Goal: Information Seeking & Learning: Learn about a topic

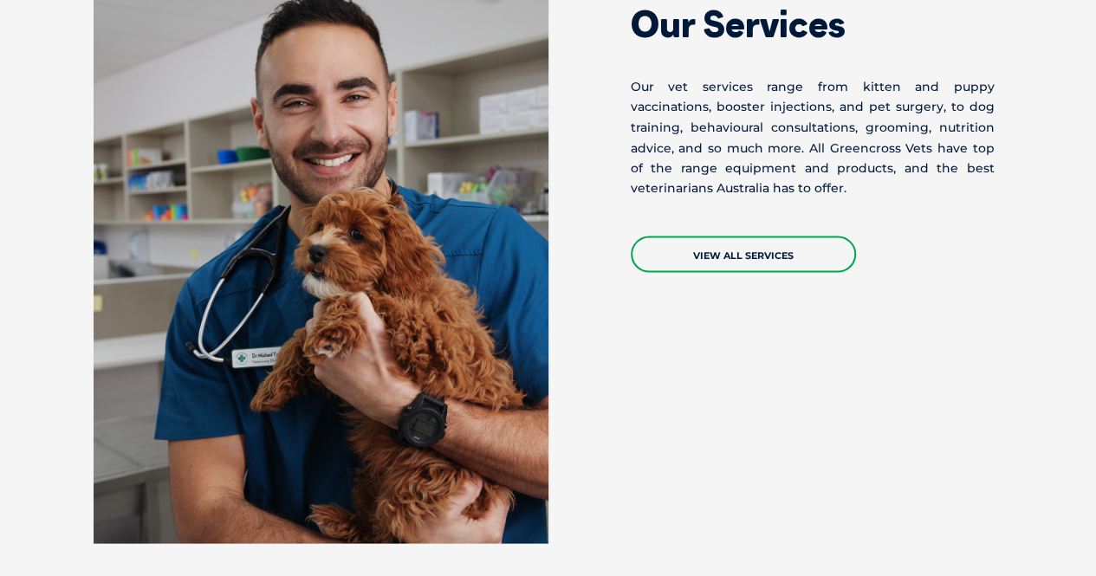
scroll to position [1488, 0]
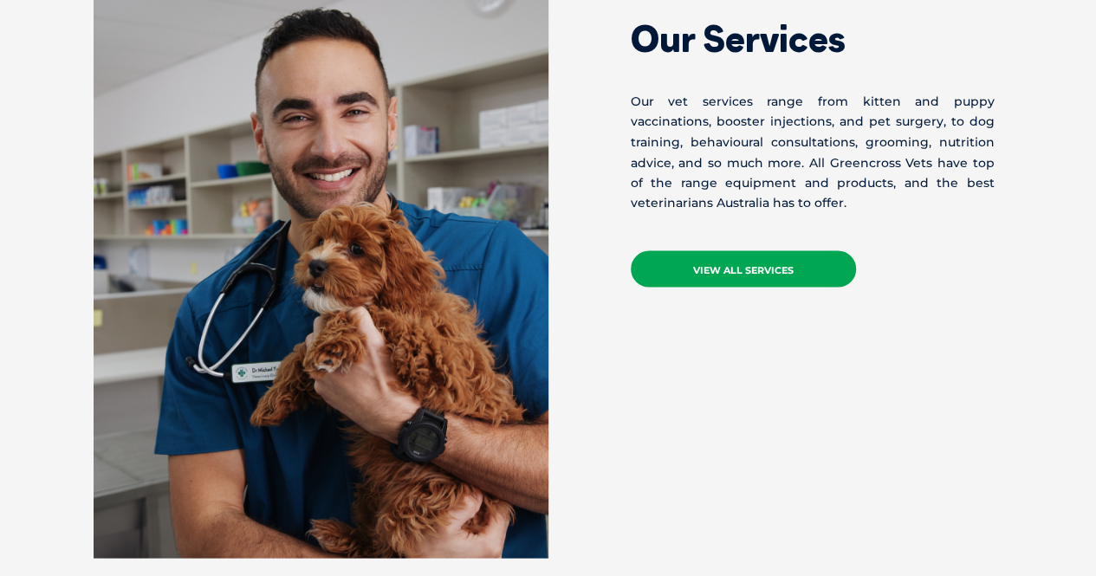
click at [717, 263] on link "VIEW ALL SERVICES" at bounding box center [743, 268] width 225 height 36
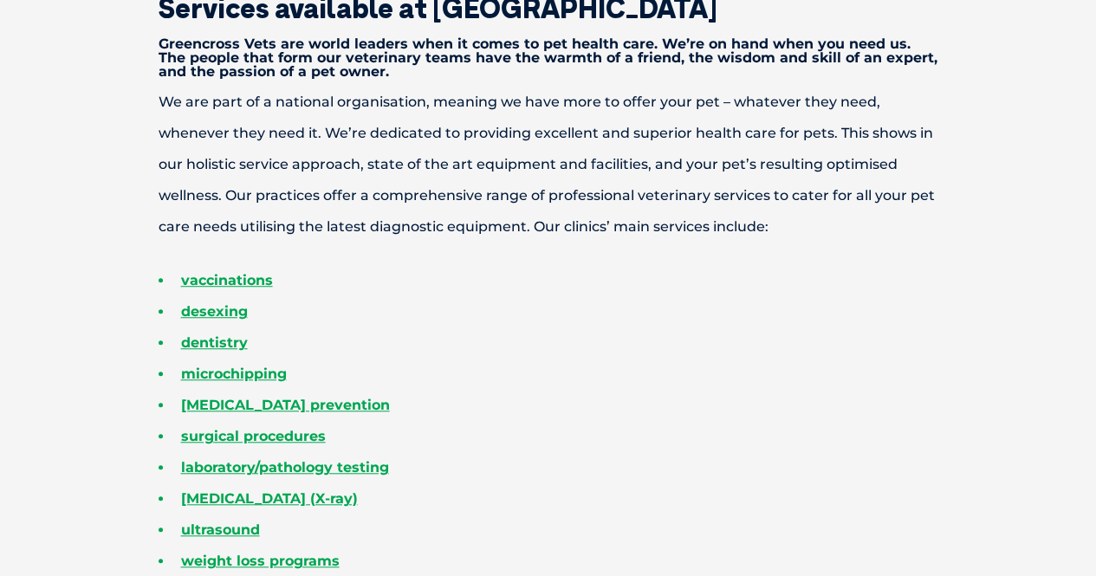
scroll to position [501, 0]
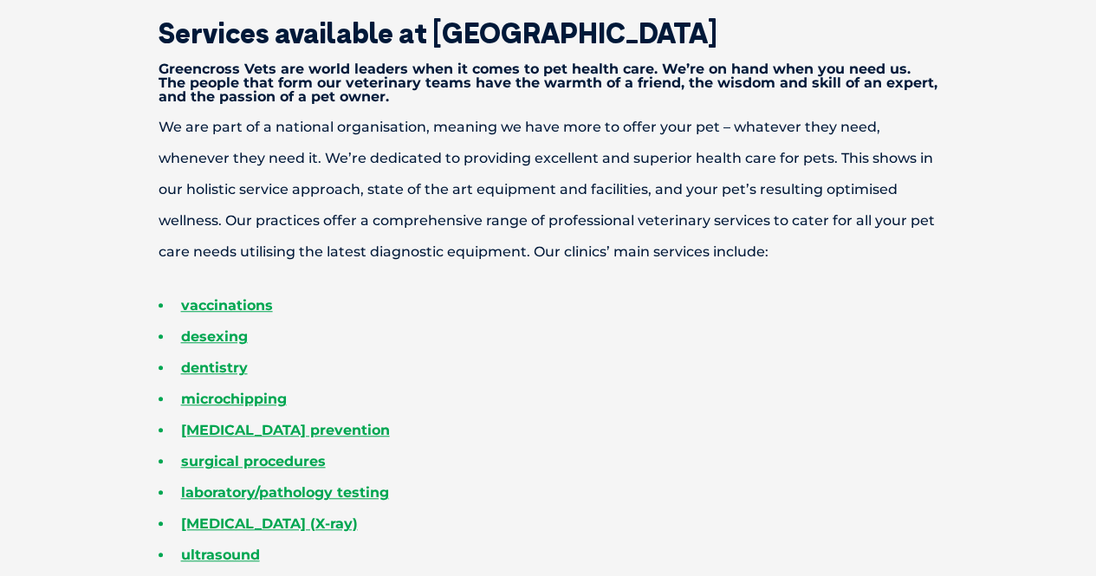
click at [739, 552] on li "ultrasound" at bounding box center [579, 555] width 841 height 31
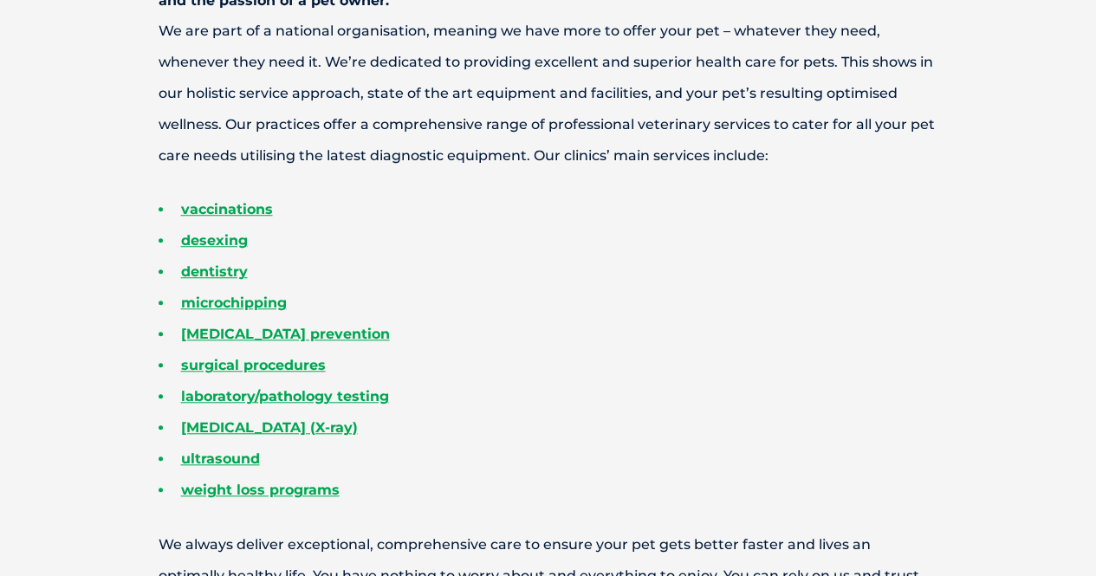
scroll to position [590, 0]
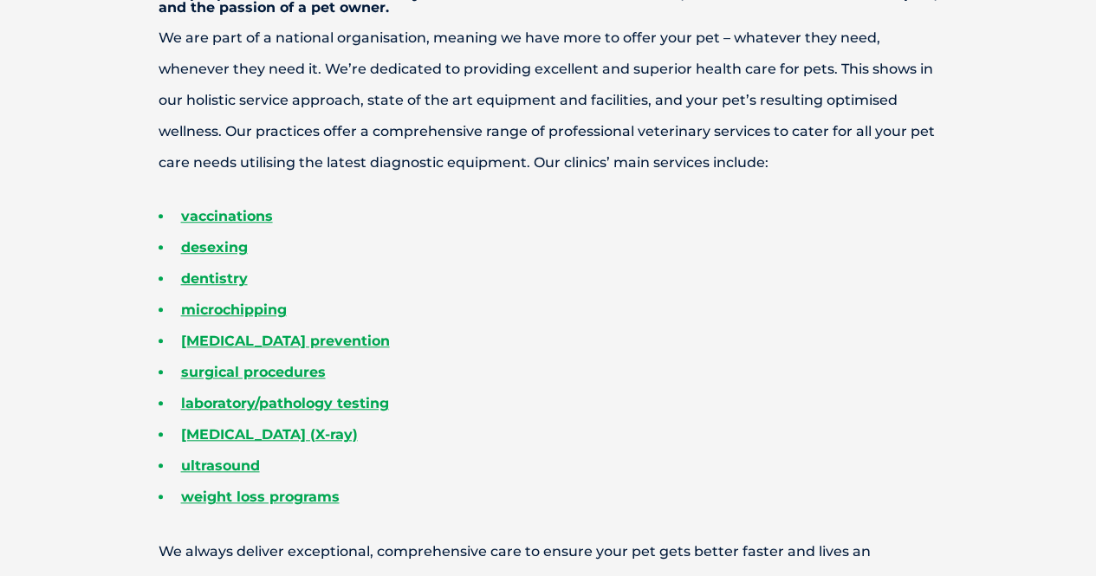
click at [552, 436] on li "radiology (X-ray)" at bounding box center [579, 434] width 841 height 31
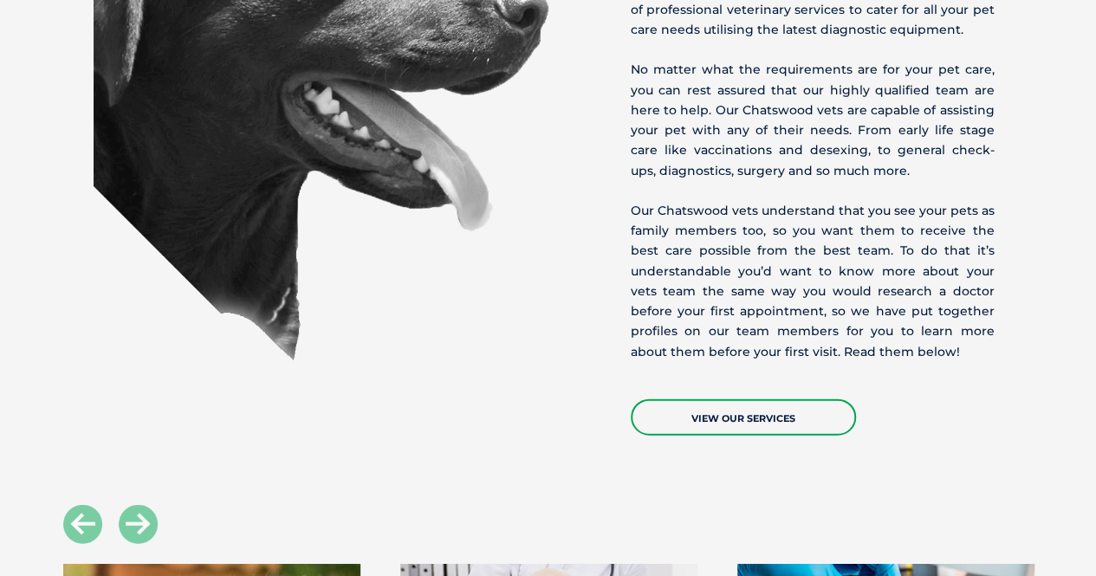
scroll to position [1911, 0]
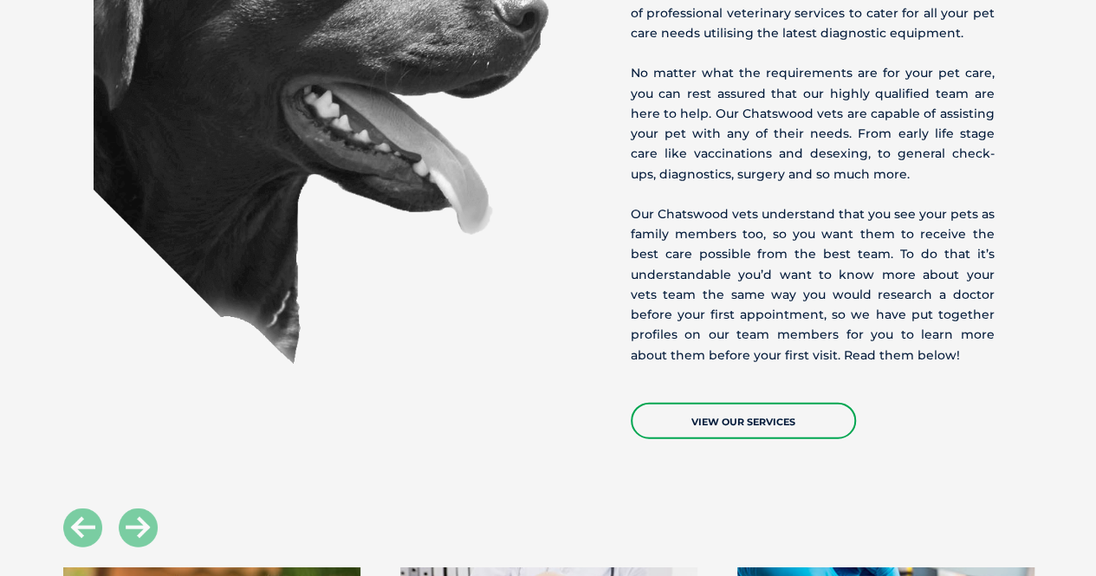
click at [752, 386] on div "View Our Services" at bounding box center [813, 413] width 364 height 54
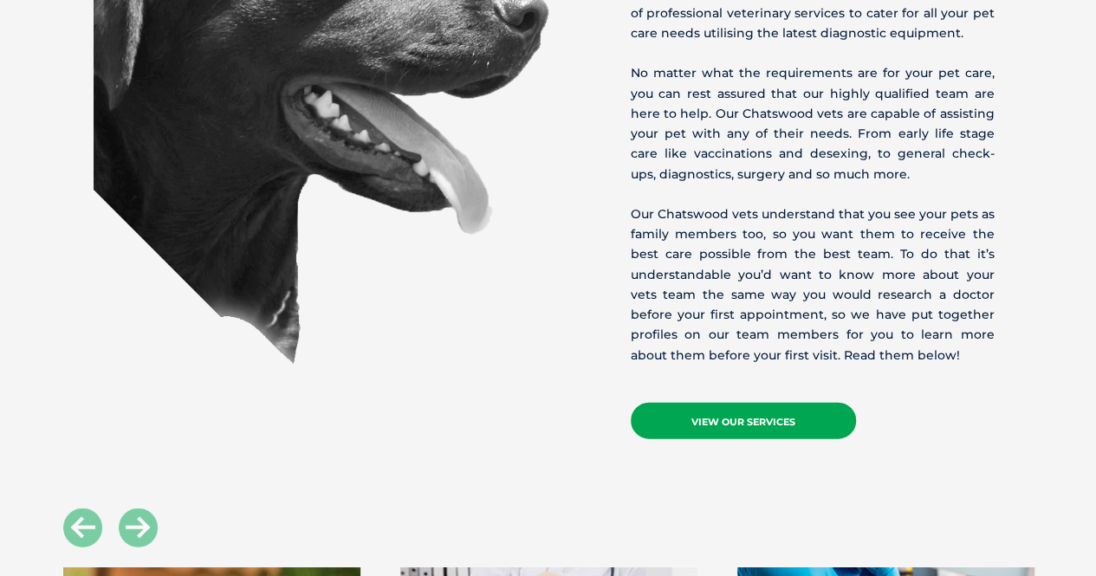
click at [743, 403] on link "View Our Services" at bounding box center [743, 421] width 225 height 36
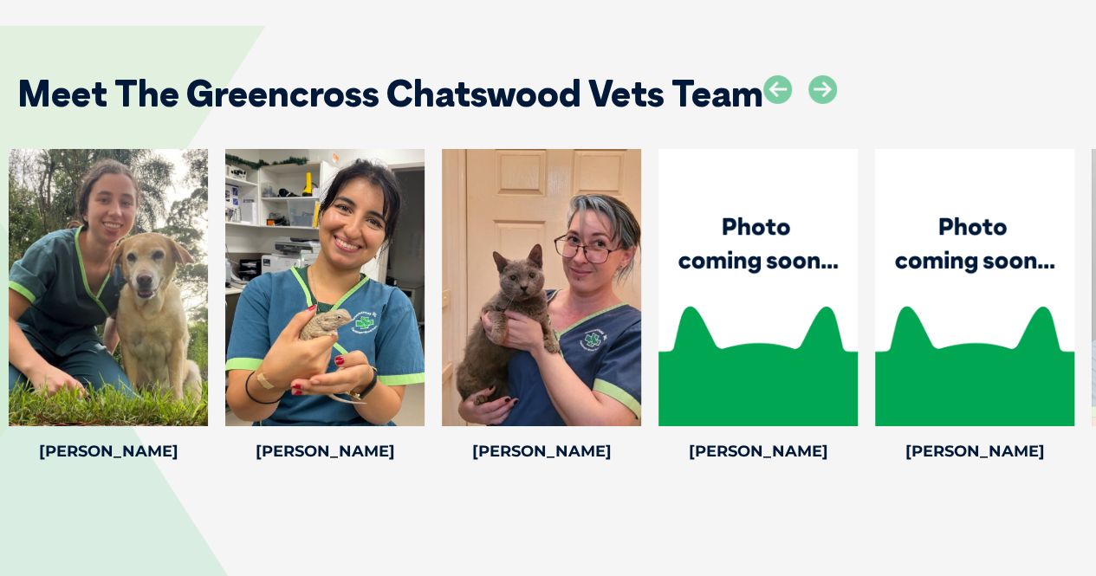
scroll to position [3022, 0]
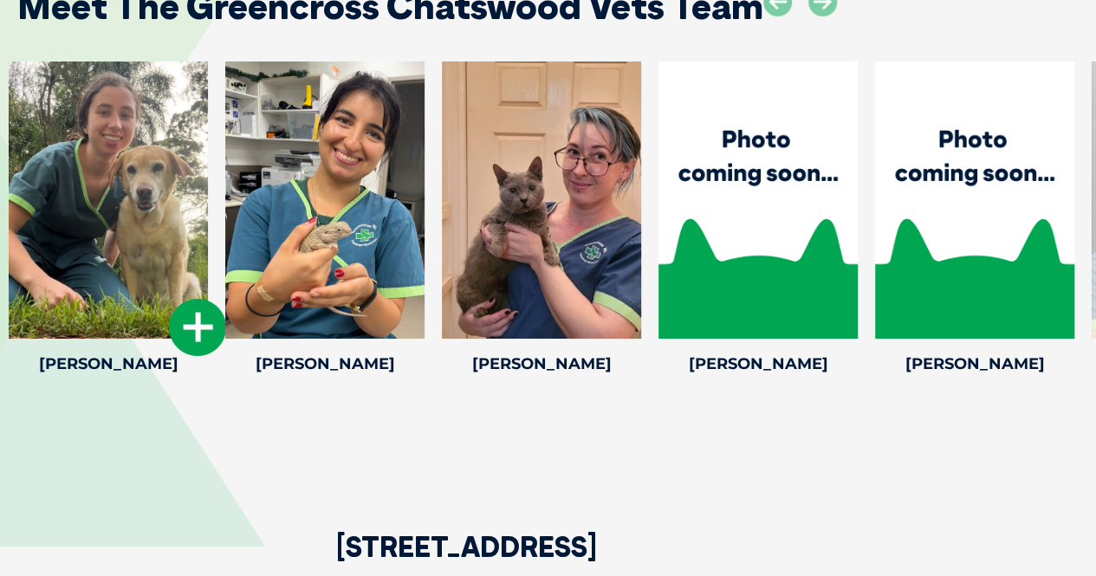
click at [205, 301] on icon at bounding box center [197, 327] width 57 height 57
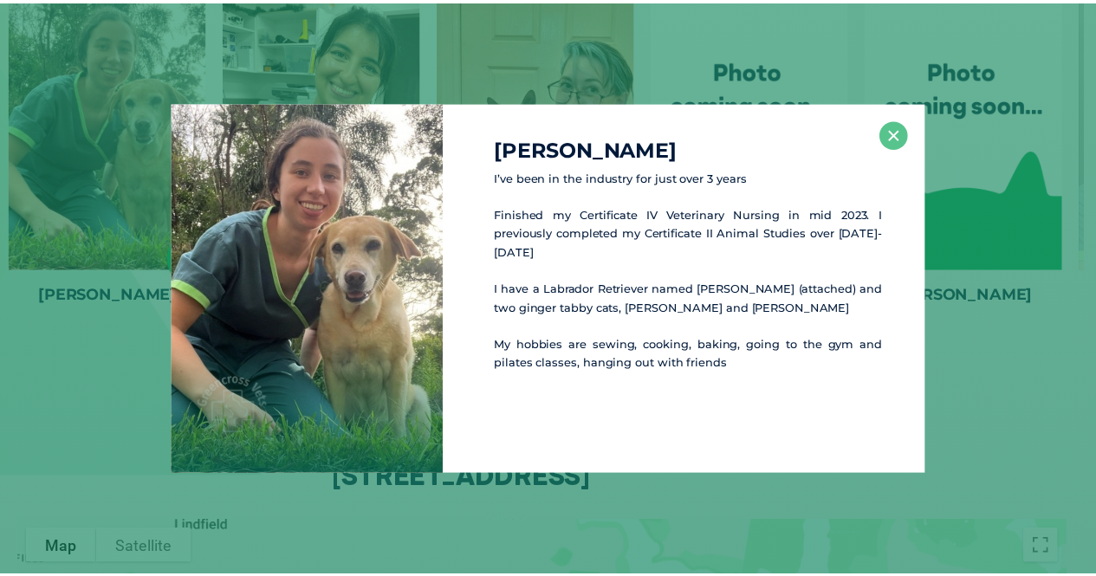
scroll to position [3092, 0]
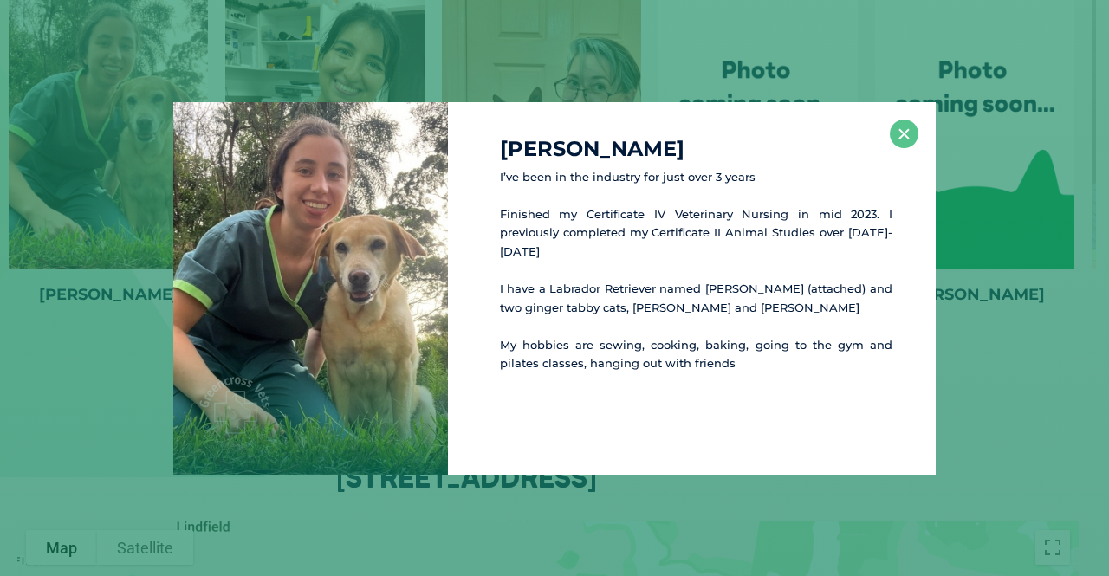
click at [149, 350] on div "[PERSON_NAME] I’ve been in the industry for just over 3 years Finished my Certi…" at bounding box center [554, 288] width 1095 height 373
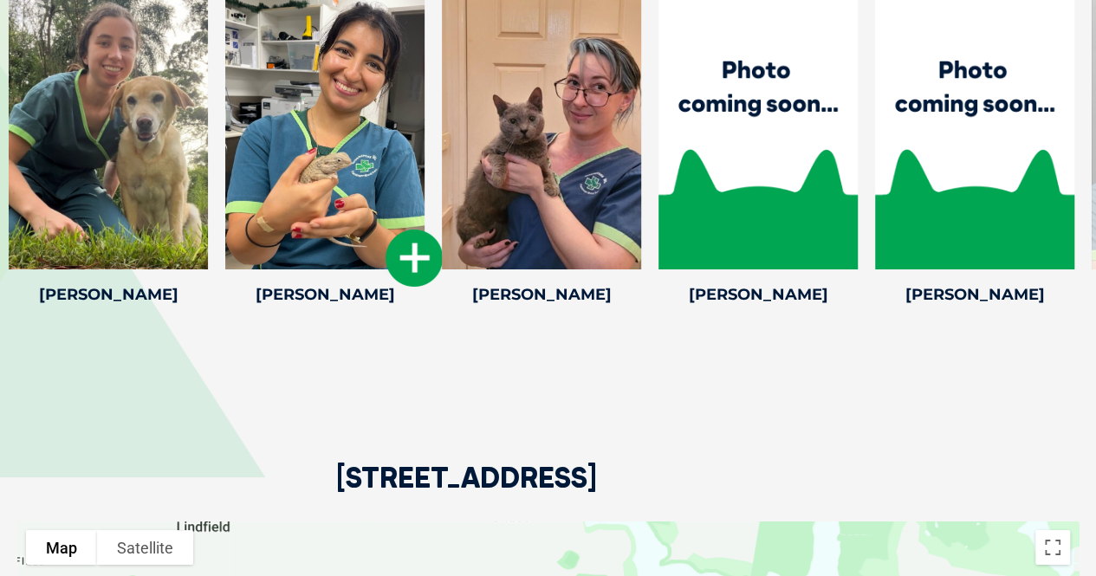
click at [400, 237] on icon at bounding box center [414, 258] width 57 height 57
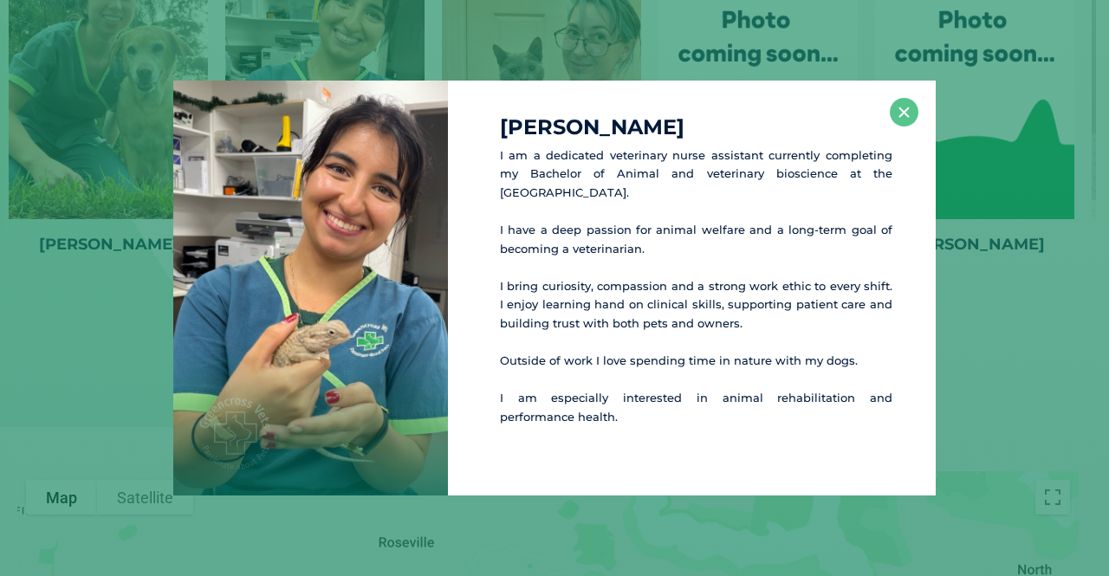
scroll to position [3145, 0]
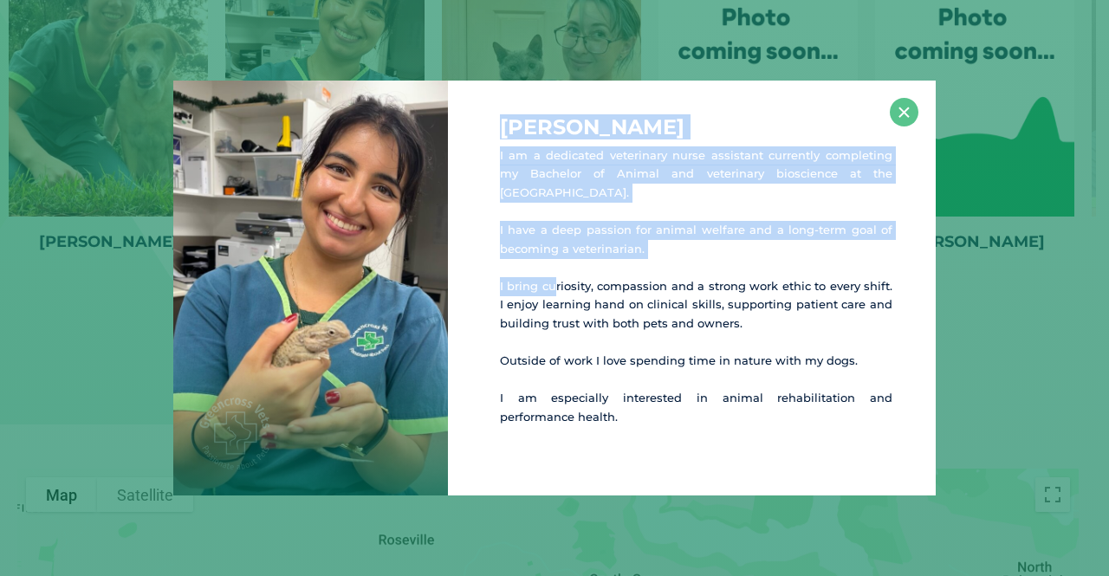
drag, startPoint x: 400, startPoint y: 237, endPoint x: 561, endPoint y: 290, distance: 169.9
click at [561, 290] on div "[PERSON_NAME] am a dedicated veterinary nurse assistant currently completing my…" at bounding box center [554, 289] width 763 height 416
click at [270, 322] on div at bounding box center [310, 289] width 275 height 416
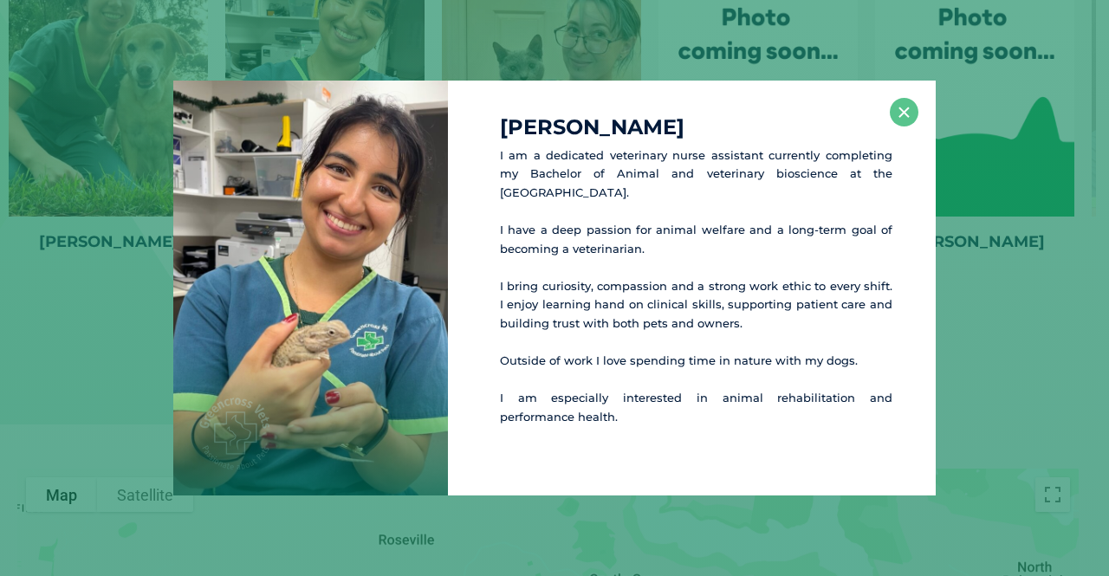
click at [176, 311] on div at bounding box center [310, 289] width 275 height 416
click at [105, 332] on div "[PERSON_NAME] am a dedicated veterinary nurse assistant currently completing my…" at bounding box center [554, 289] width 1095 height 416
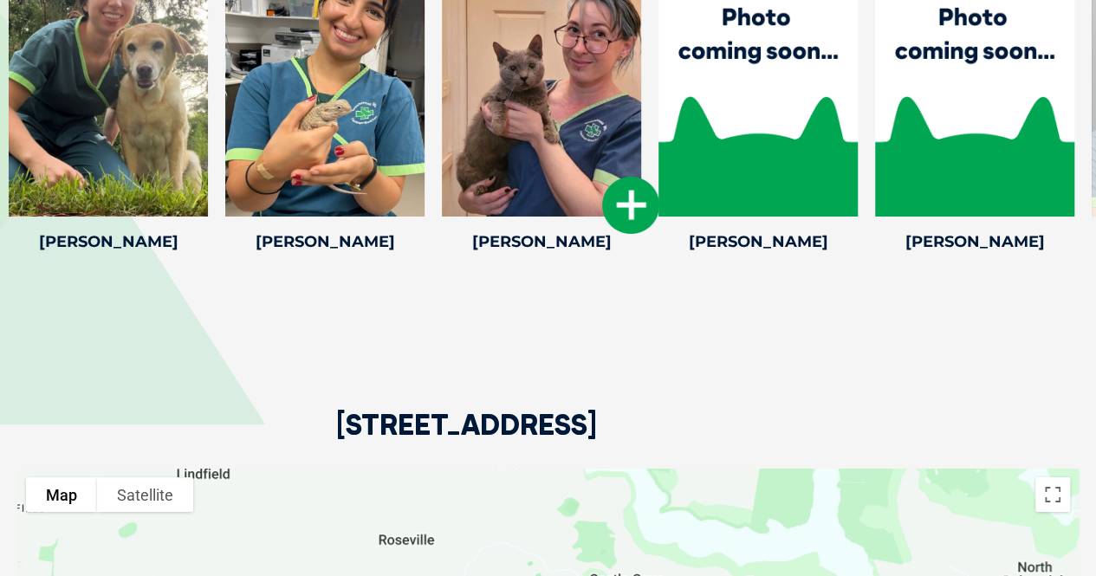
click at [618, 178] on icon at bounding box center [630, 205] width 57 height 57
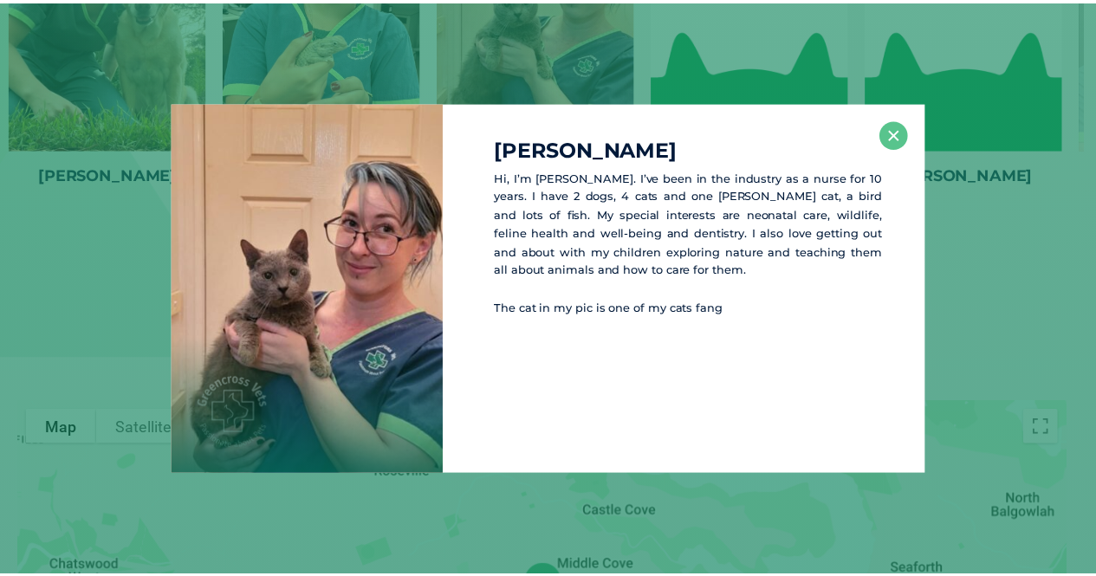
scroll to position [3215, 0]
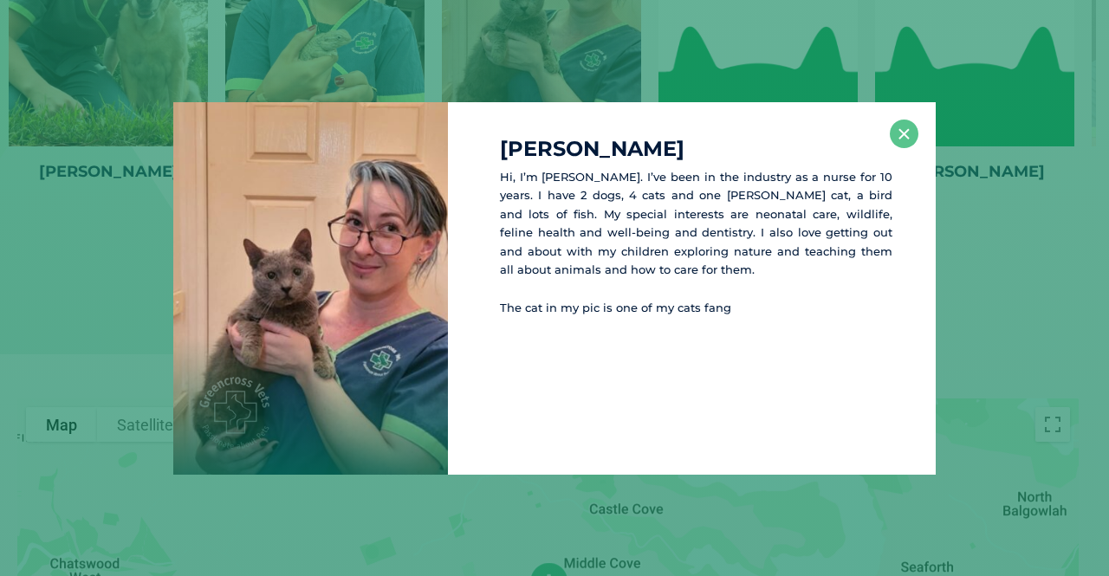
click at [166, 309] on div "[PERSON_NAME] Hi, I’m [PERSON_NAME]. I’ve been in the industry as a nurse for 1…" at bounding box center [554, 288] width 1095 height 373
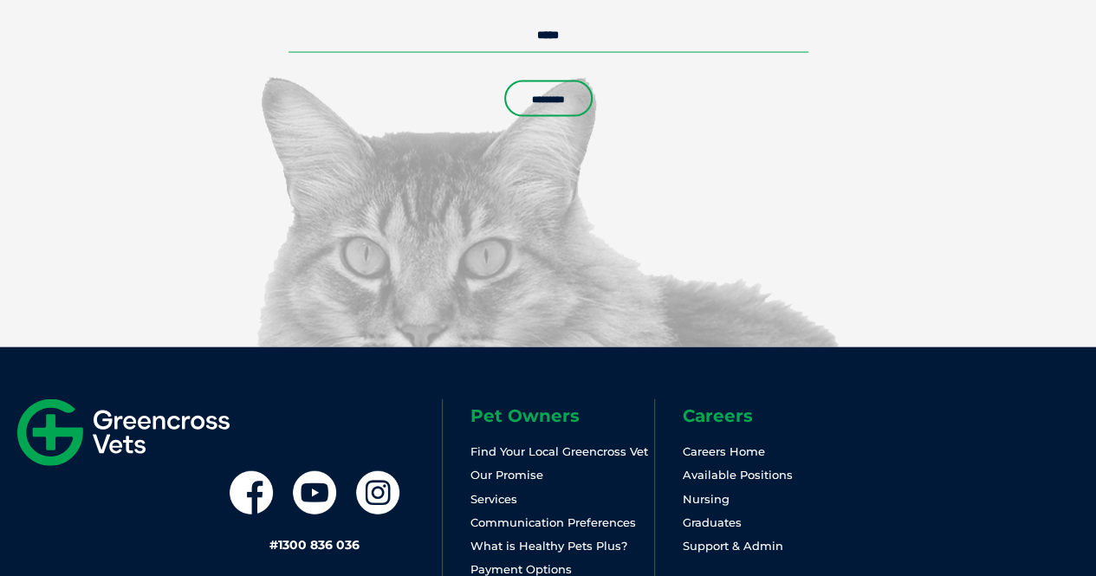
scroll to position [5202, 0]
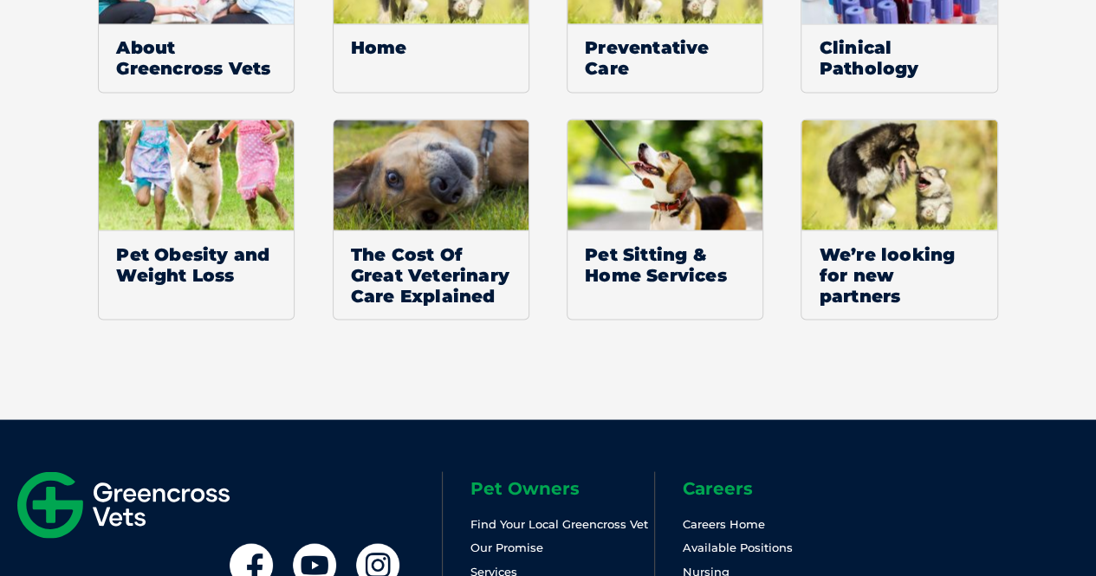
scroll to position [1473, 0]
